Goal: Transaction & Acquisition: Purchase product/service

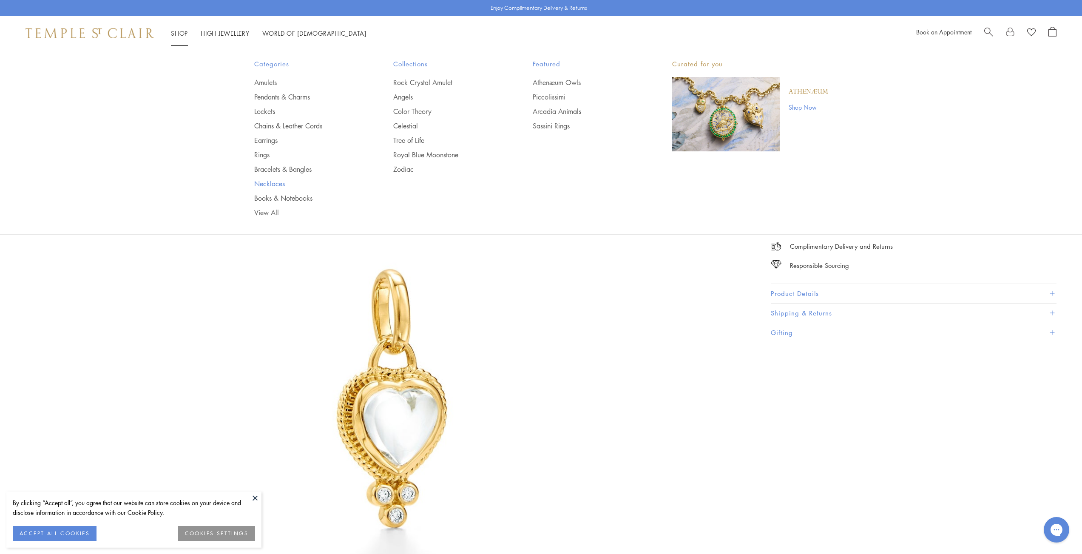
click at [266, 184] on link "Necklaces" at bounding box center [306, 183] width 105 height 9
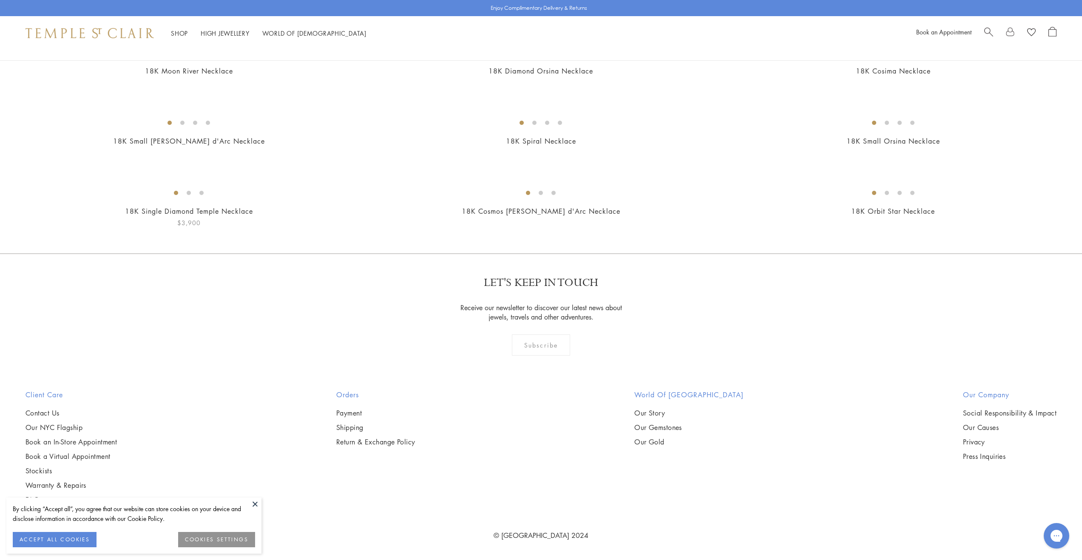
scroll to position [4900, 0]
click at [0, 0] on img at bounding box center [0, 0] width 0 height 0
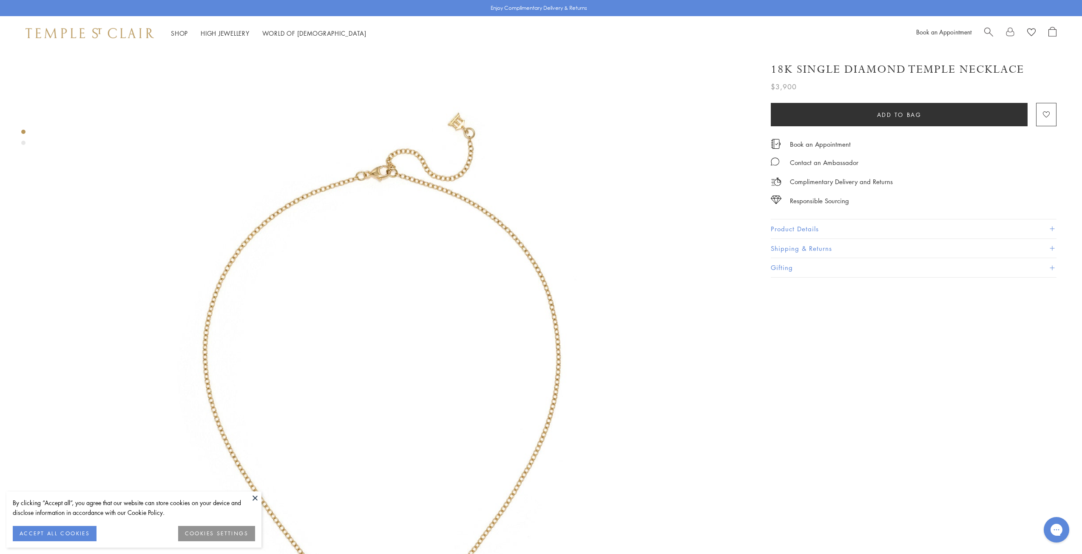
click at [987, 28] on span "Search" at bounding box center [988, 31] width 9 height 9
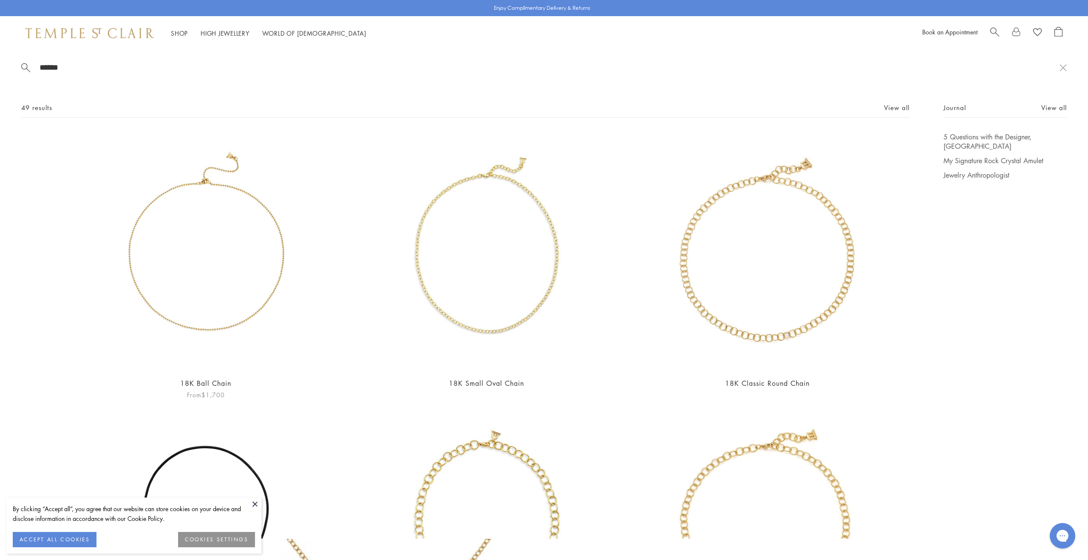
type input "******"
click at [213, 234] on img at bounding box center [206, 251] width 239 height 239
